Goal: Communication & Community: Answer question/provide support

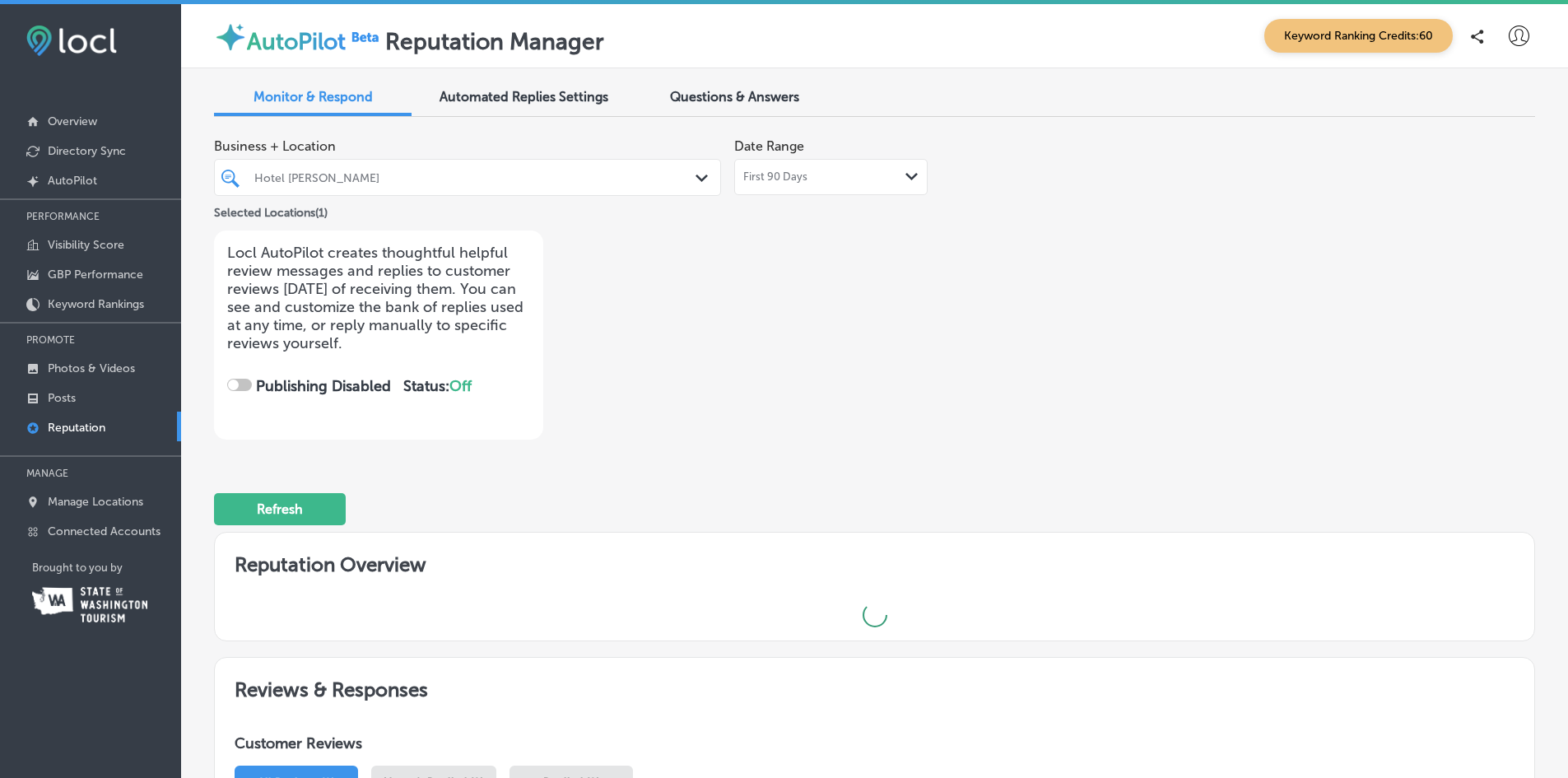
checkbox input "true"
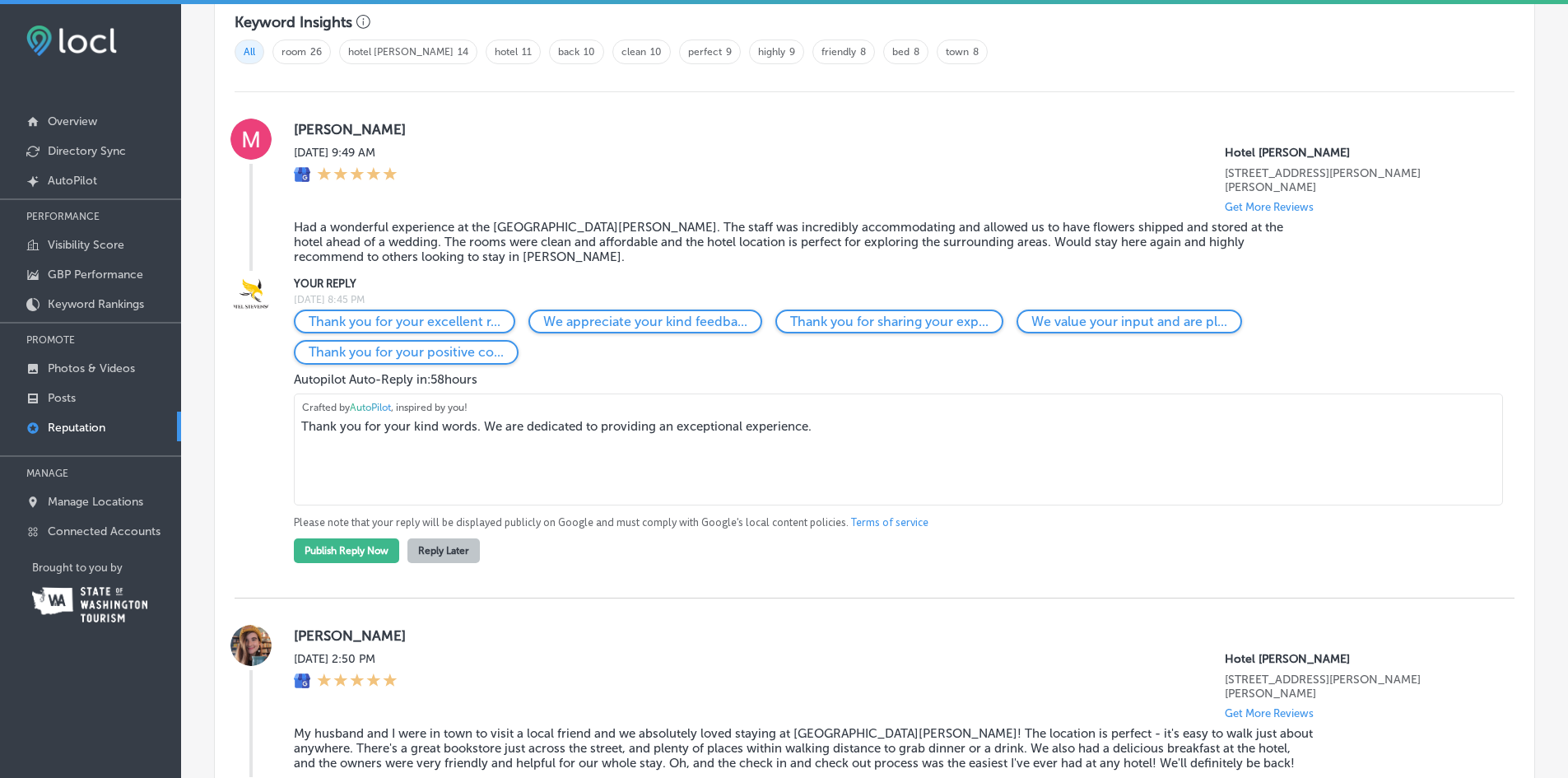
scroll to position [1070, 0]
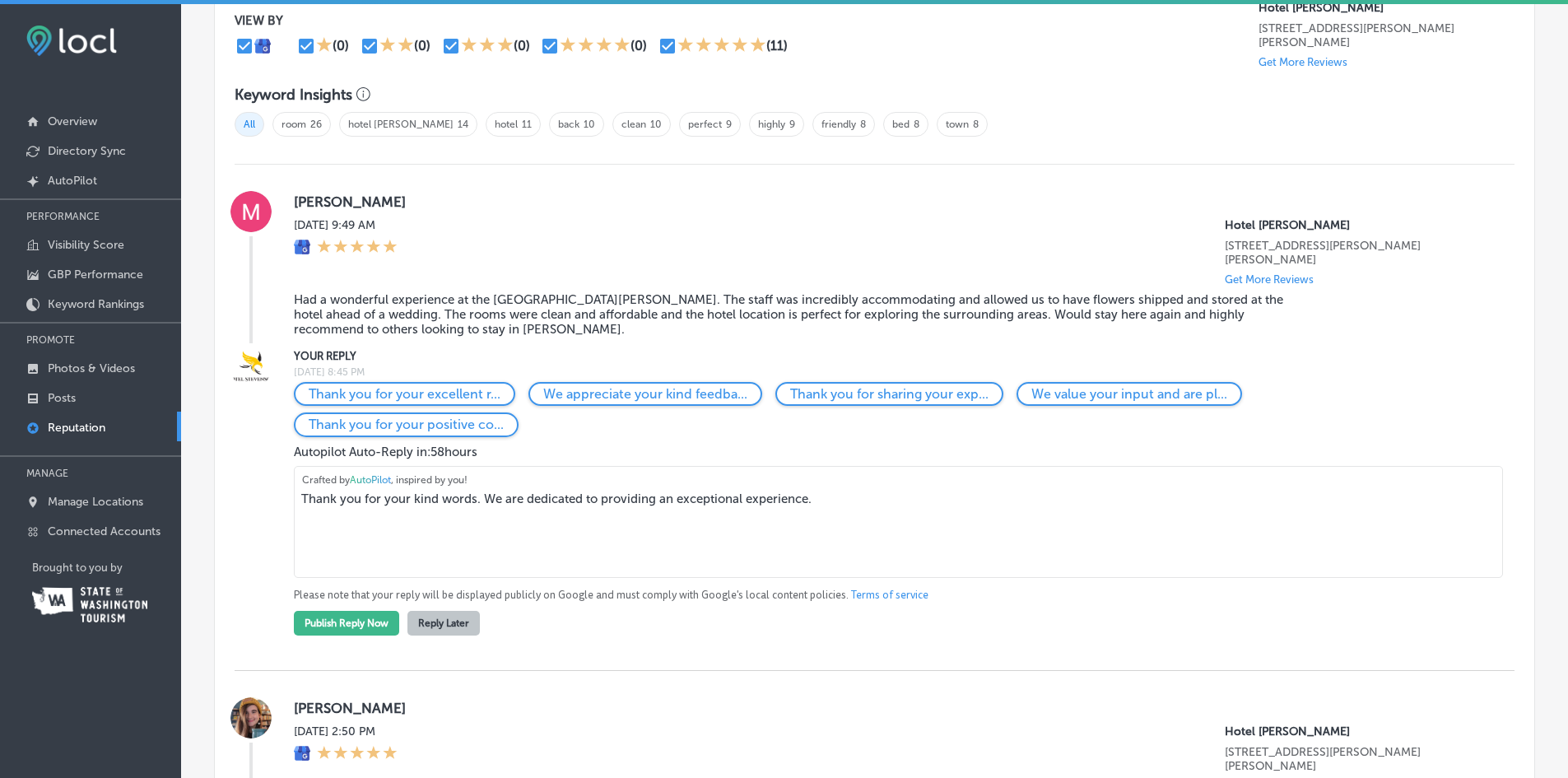
click at [835, 491] on textarea "Thank you for your kind words. We are dedicated to providing an exceptional exp…" at bounding box center [898, 522] width 1210 height 112
click at [722, 386] on p "We appreciate your kind feedba..." at bounding box center [646, 393] width 204 height 16
click at [867, 488] on textarea "We appreciate your kind feedback. We strive to provide a memorable experience f…" at bounding box center [898, 522] width 1210 height 112
click at [498, 483] on textarea "We appreciate your kind feedback. We strive to provide a memorable experience f…" at bounding box center [898, 522] width 1210 height 112
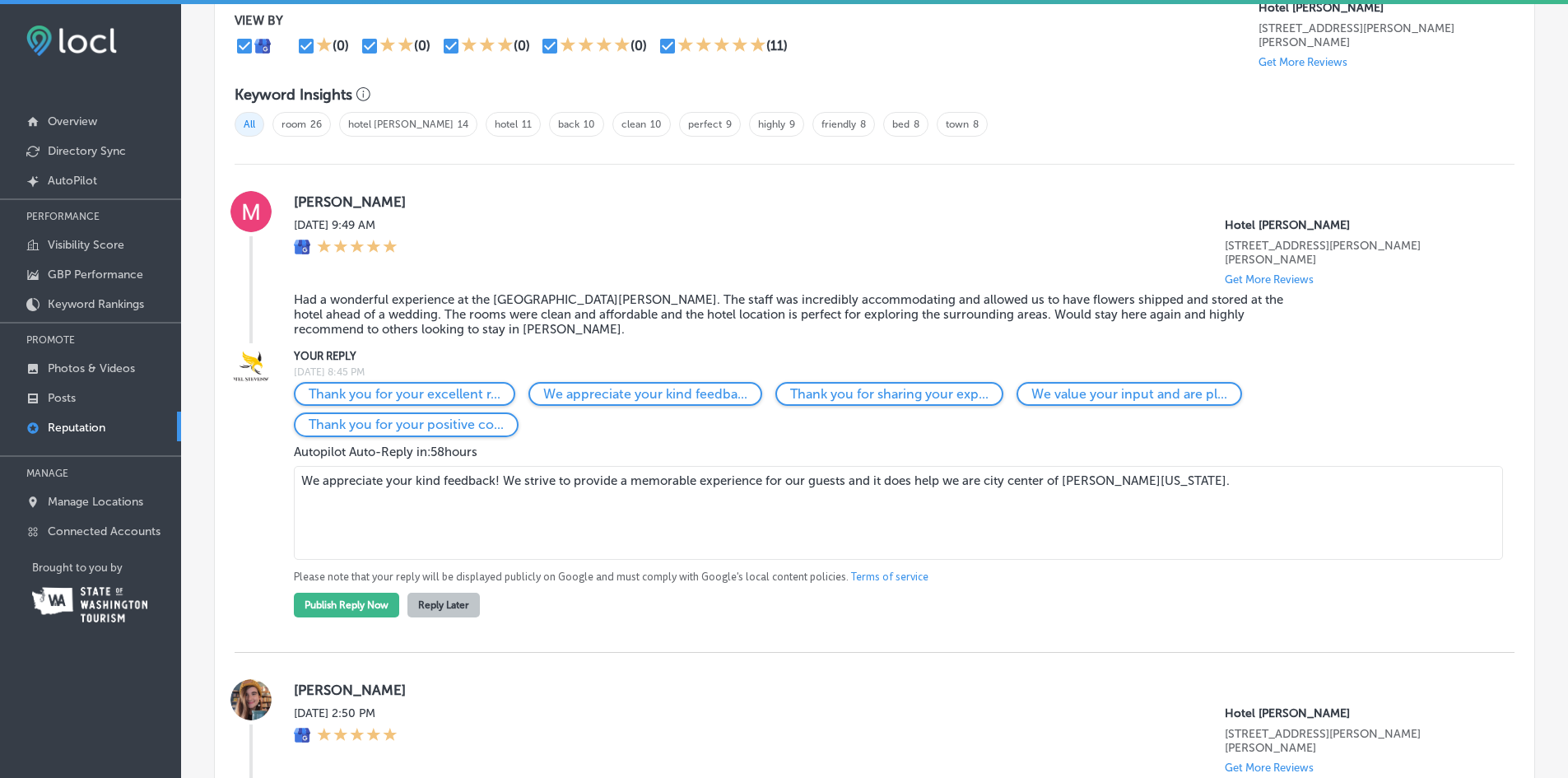
click at [841, 466] on textarea "We appreciate your kind feedback! We strive to provide a memorable experience f…" at bounding box center [898, 513] width 1210 height 94
type textarea "We appreciate your kind feedback! We strive to provide a memorable experience f…"
click at [349, 593] on button "Publish Reply Now" at bounding box center [347, 605] width 106 height 25
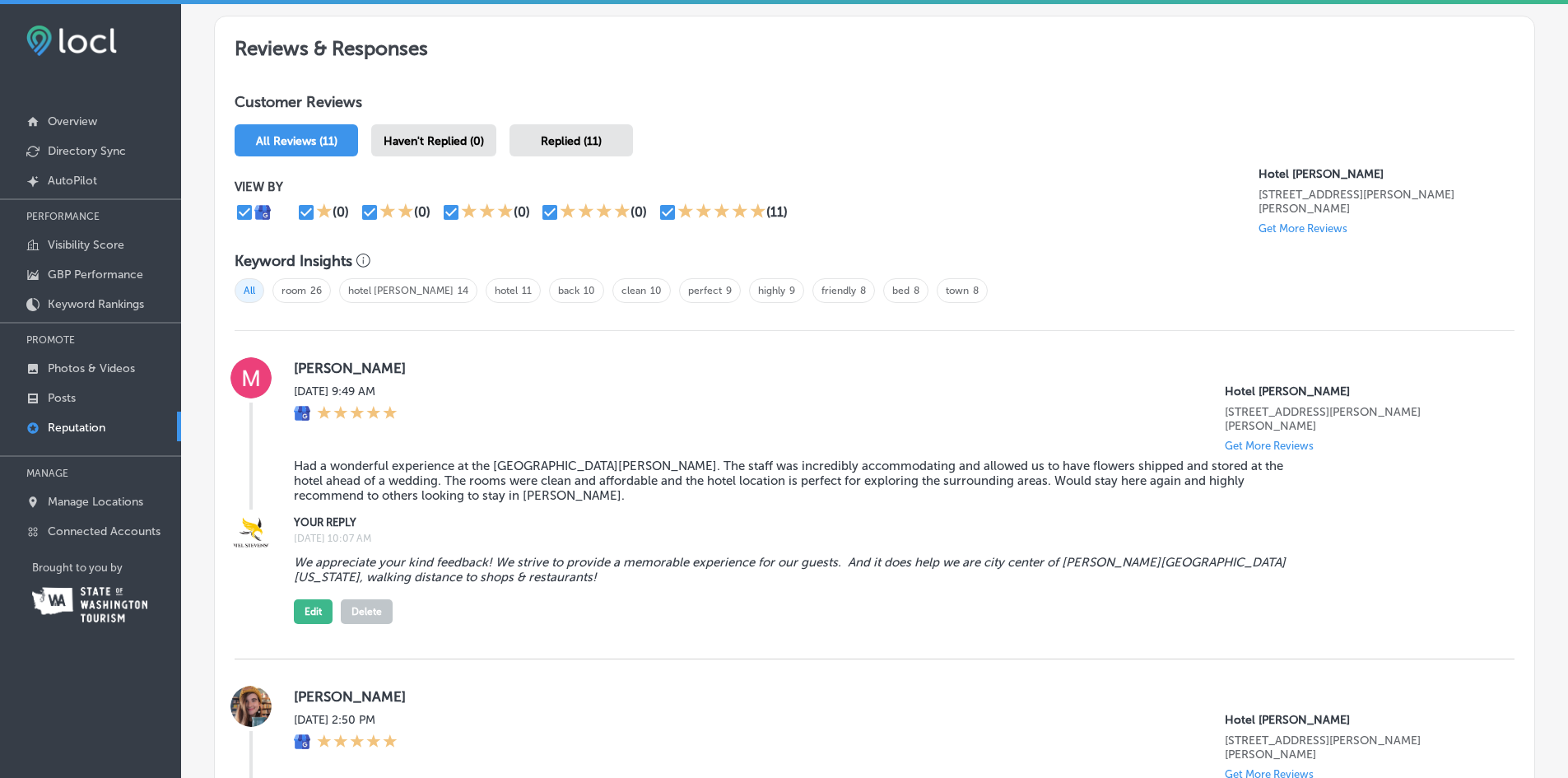
scroll to position [494, 0]
